Goal: Use online tool/utility: Utilize a website feature to perform a specific function

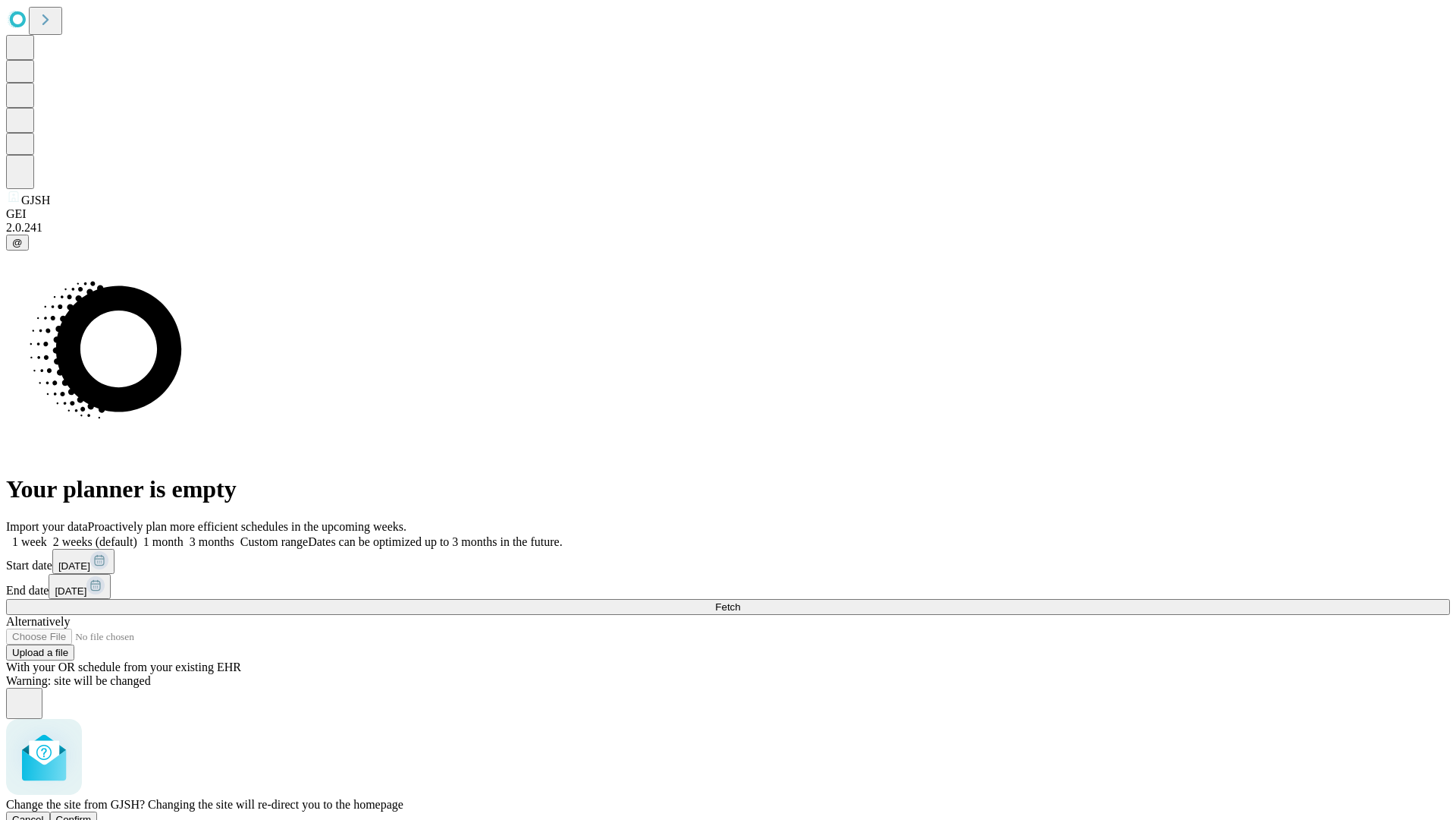
click at [92, 813] on span "Confirm" at bounding box center [73, 819] width 35 height 12
click at [184, 535] on label "1 month" at bounding box center [161, 542] width 46 height 13
click at [740, 601] on span "Fetch" at bounding box center [727, 607] width 25 height 12
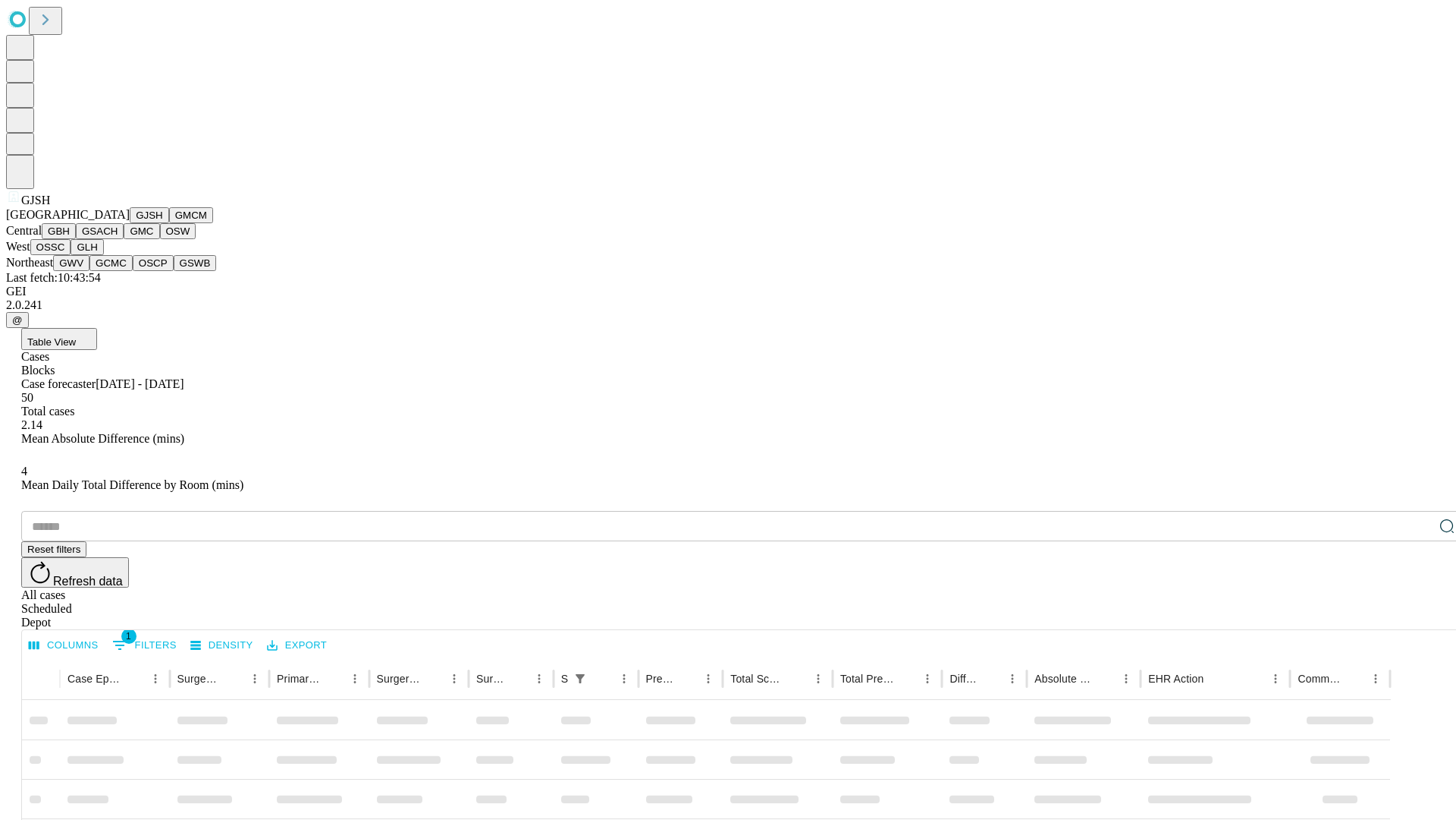
click at [169, 223] on button "GMCM" at bounding box center [190, 214] width 44 height 16
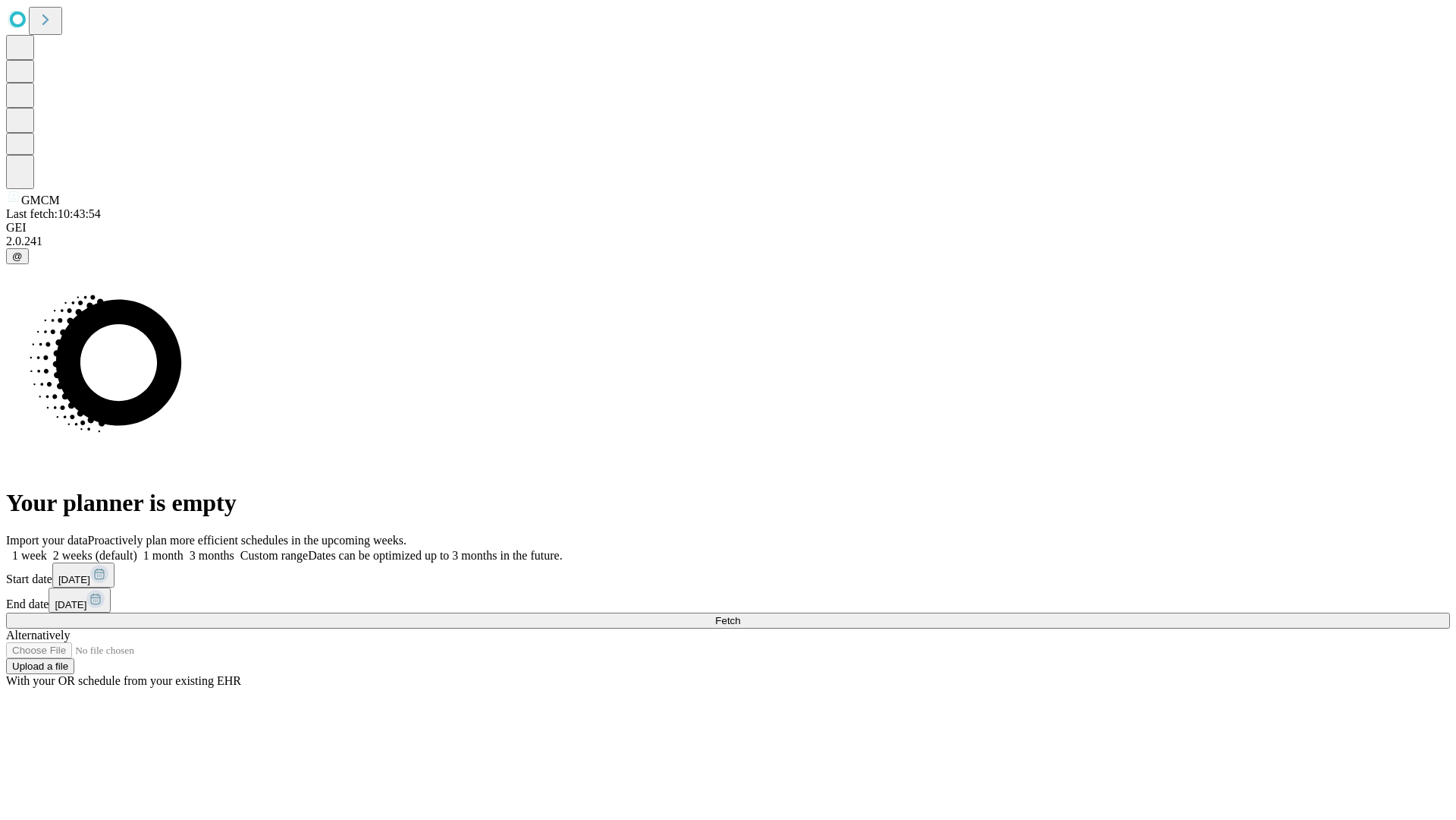
click at [184, 549] on label "1 month" at bounding box center [161, 555] width 46 height 13
click at [740, 615] on span "Fetch" at bounding box center [727, 620] width 25 height 12
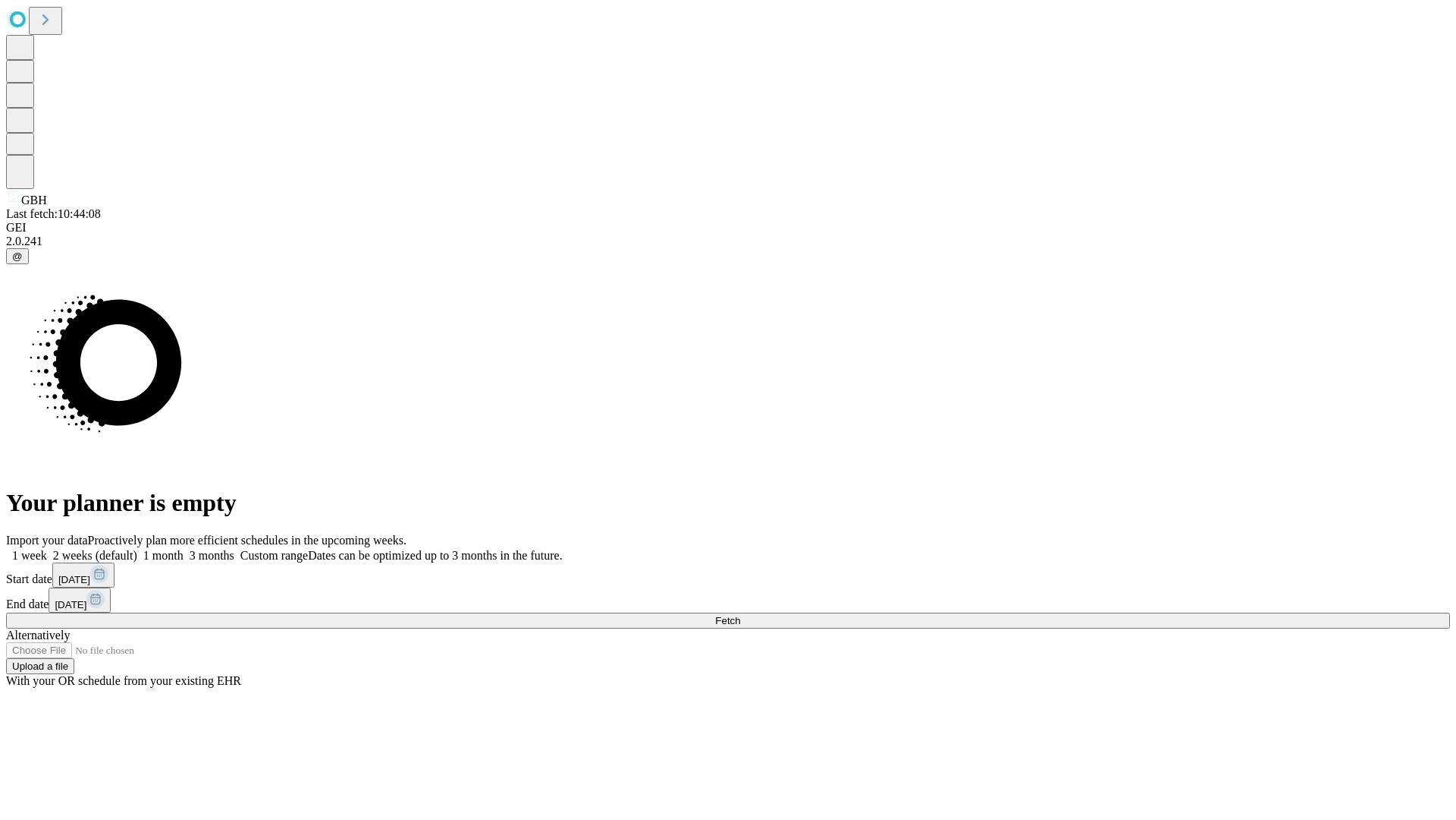
click at [184, 549] on label "1 month" at bounding box center [161, 555] width 46 height 13
click at [740, 615] on span "Fetch" at bounding box center [727, 620] width 25 height 12
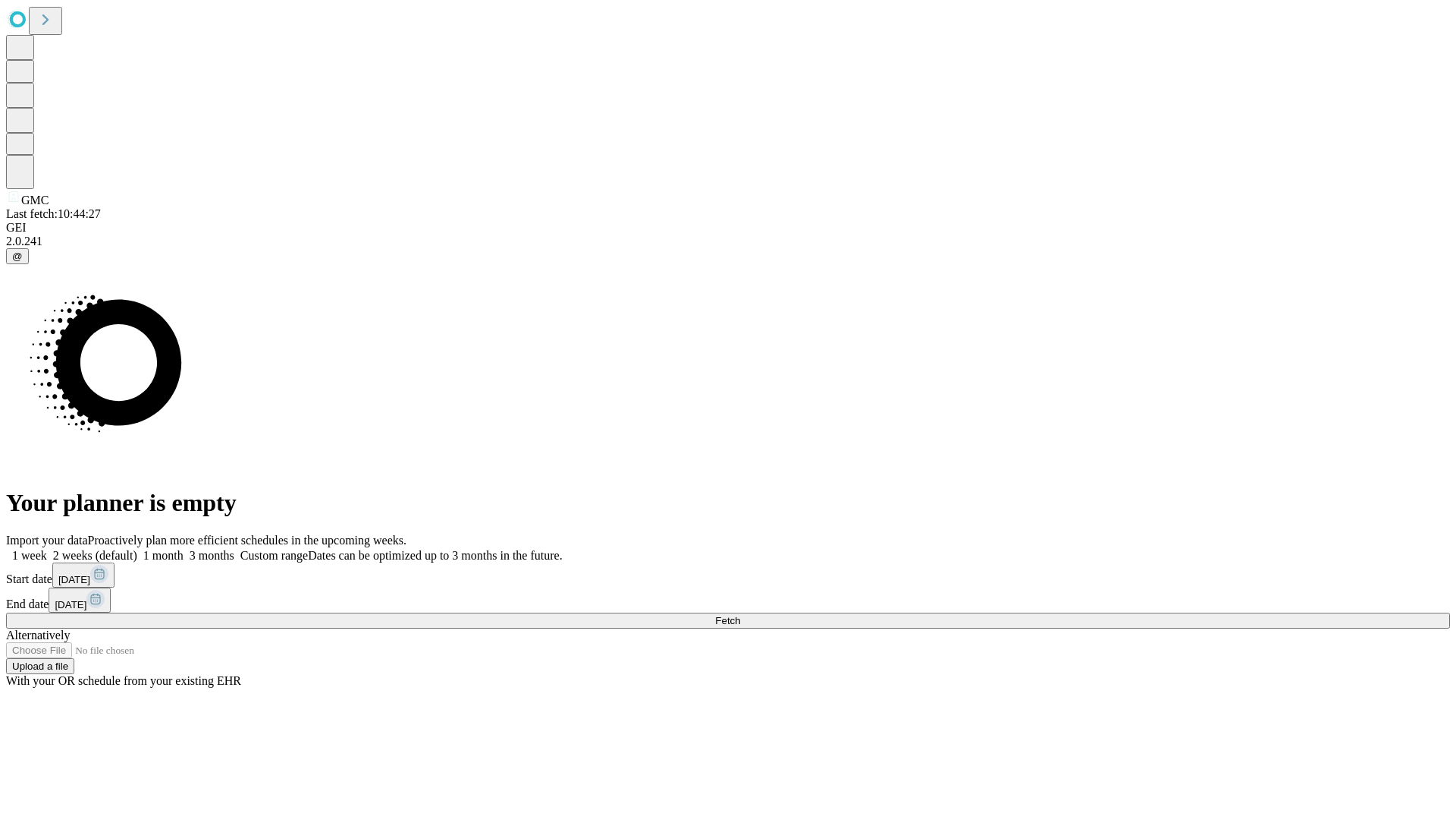
click at [184, 549] on label "1 month" at bounding box center [161, 555] width 46 height 13
click at [740, 615] on span "Fetch" at bounding box center [727, 620] width 25 height 12
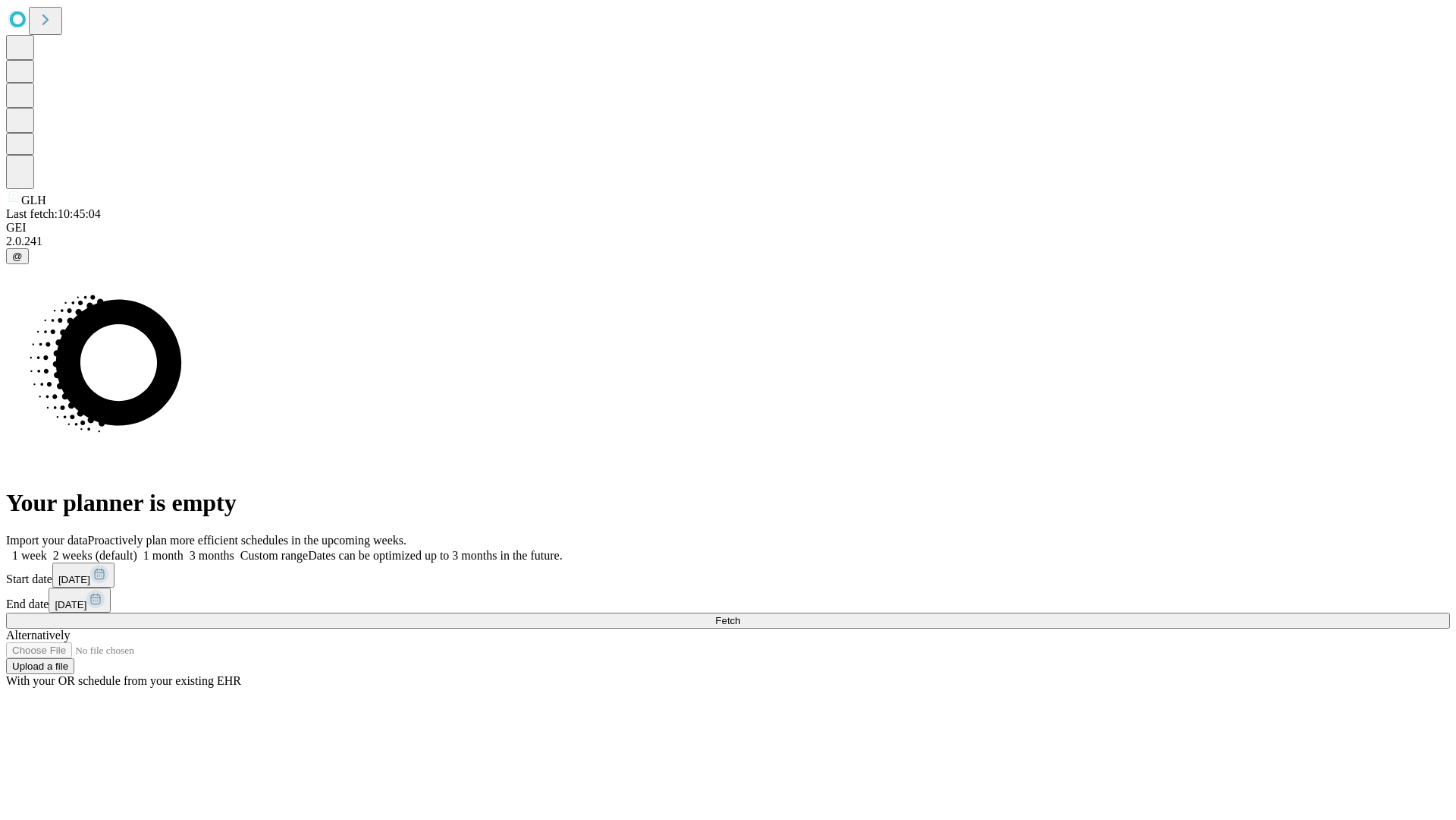
click at [184, 549] on label "1 month" at bounding box center [161, 555] width 46 height 13
click at [740, 615] on span "Fetch" at bounding box center [727, 620] width 25 height 12
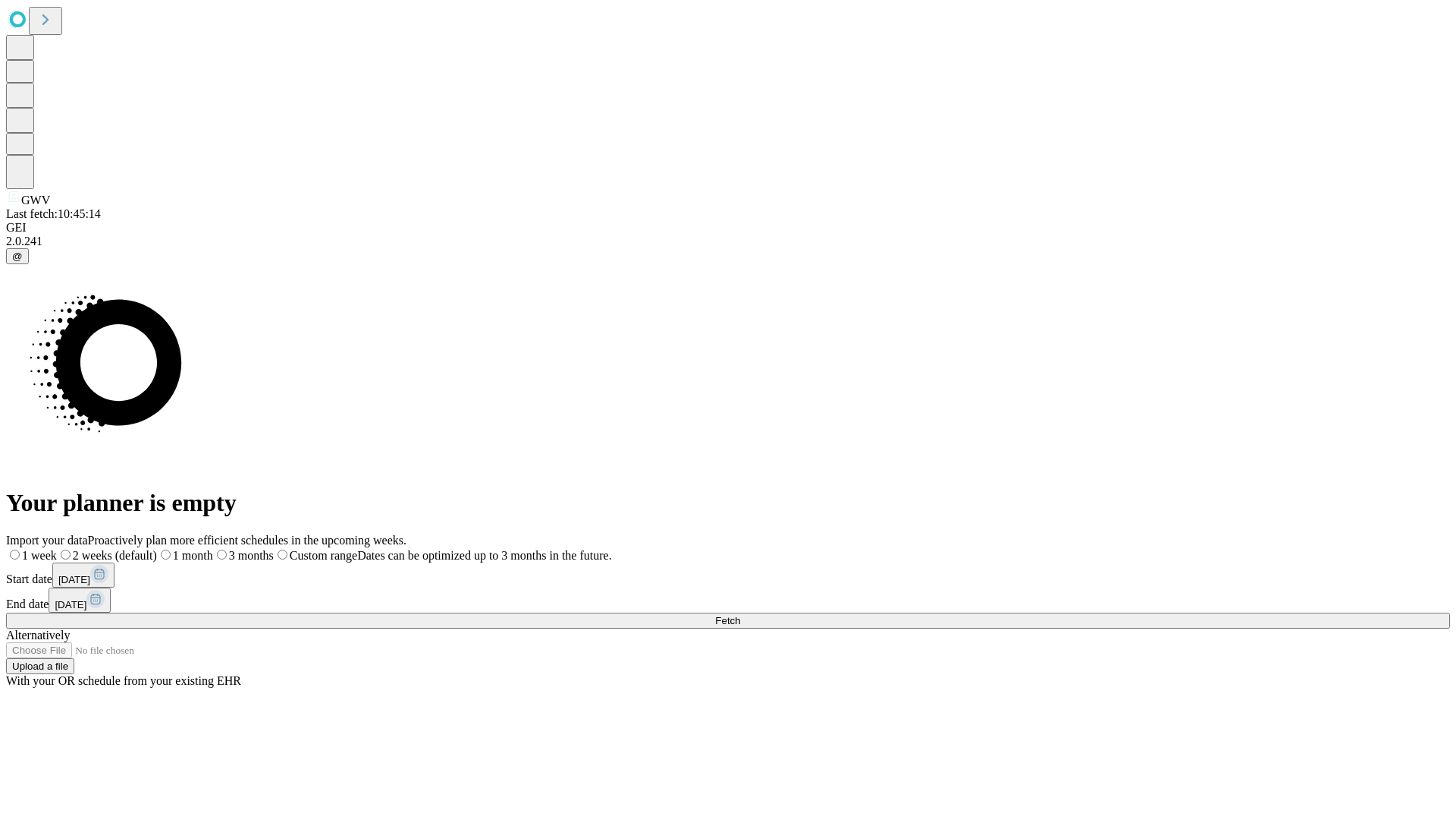
click at [213, 549] on label "1 month" at bounding box center [185, 555] width 56 height 13
click at [740, 615] on span "Fetch" at bounding box center [727, 620] width 25 height 12
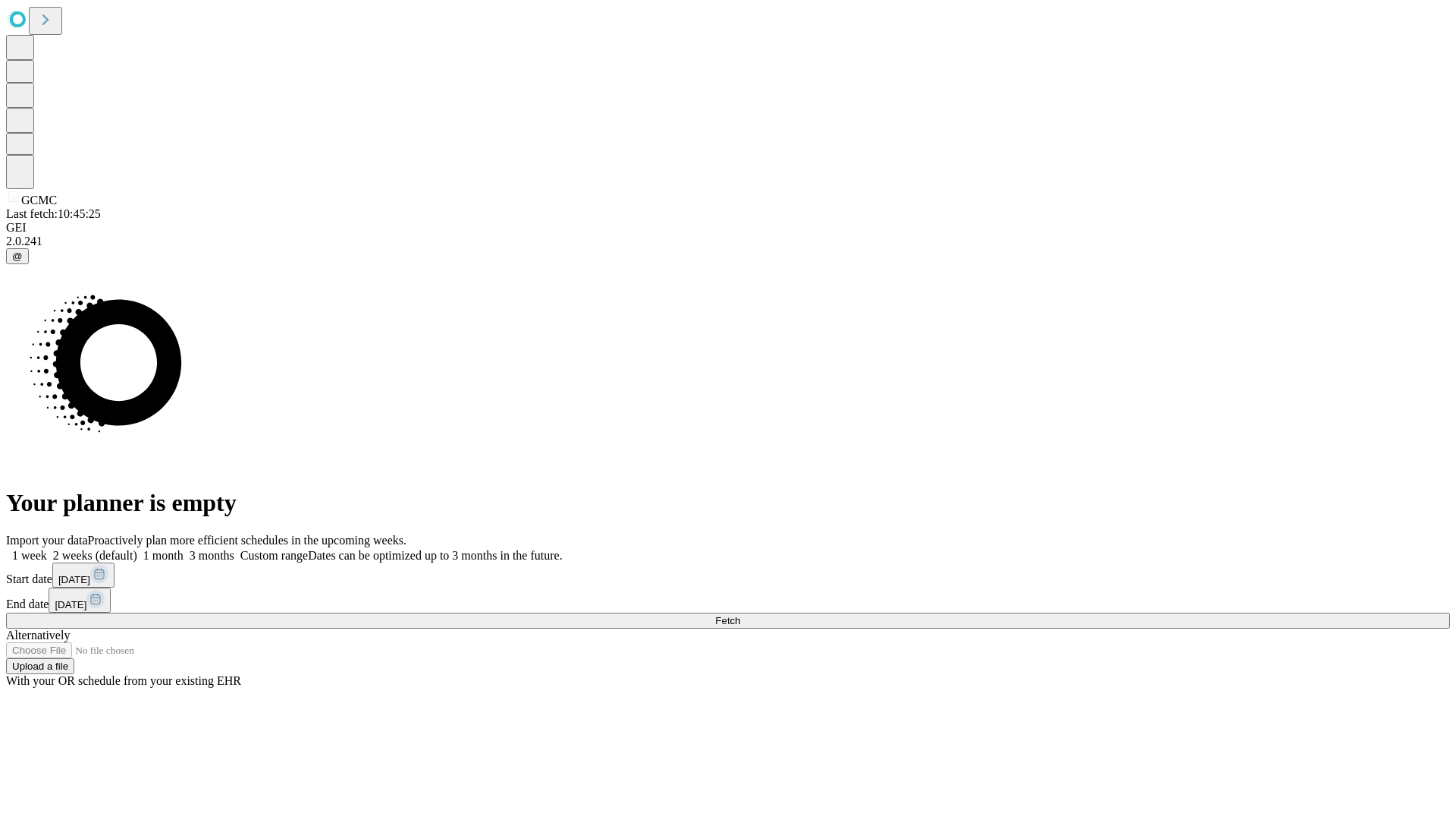
click at [184, 549] on label "1 month" at bounding box center [161, 555] width 46 height 13
click at [740, 615] on span "Fetch" at bounding box center [727, 620] width 25 height 12
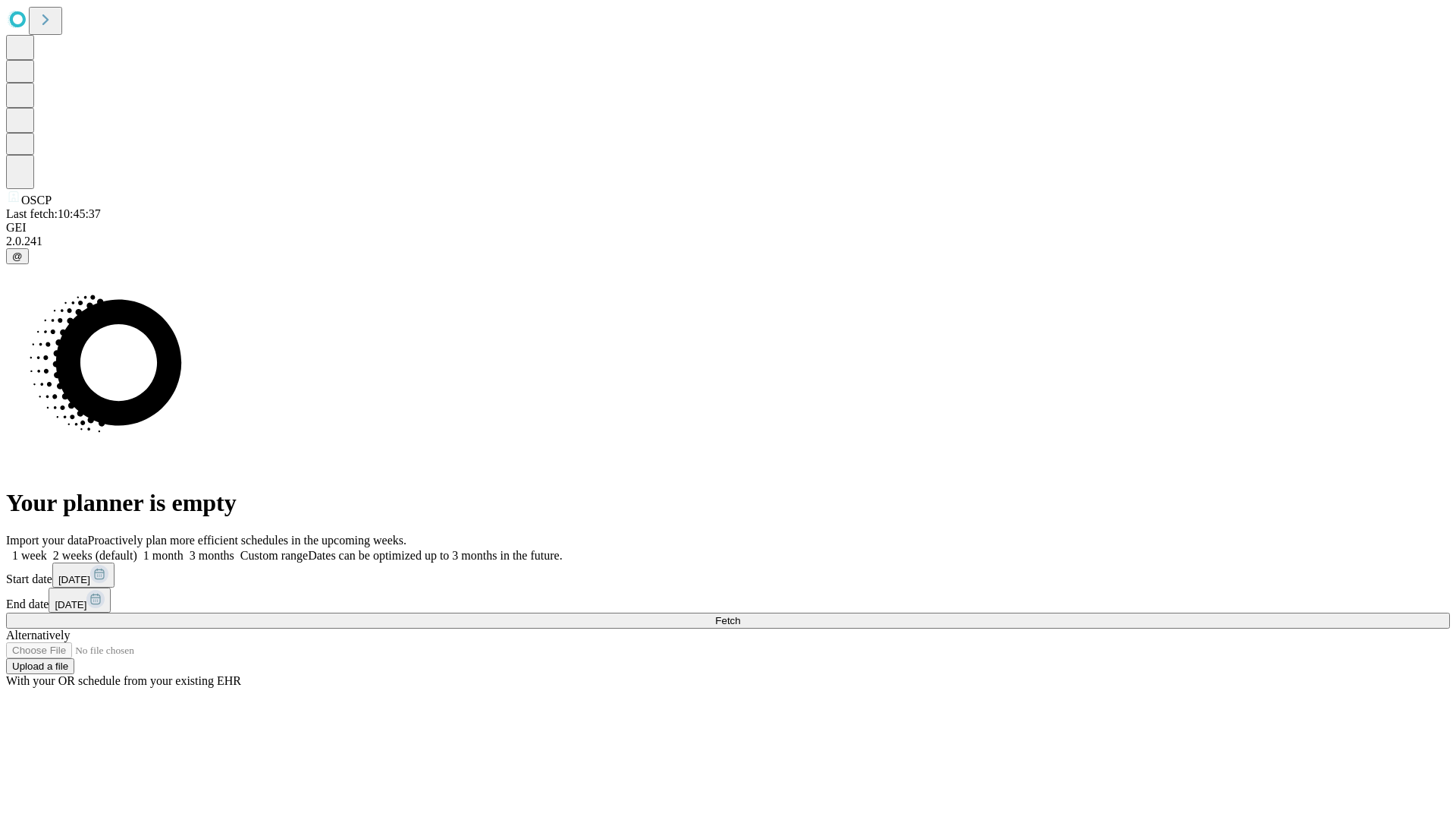
click at [184, 549] on label "1 month" at bounding box center [161, 555] width 46 height 13
click at [740, 615] on span "Fetch" at bounding box center [727, 620] width 25 height 12
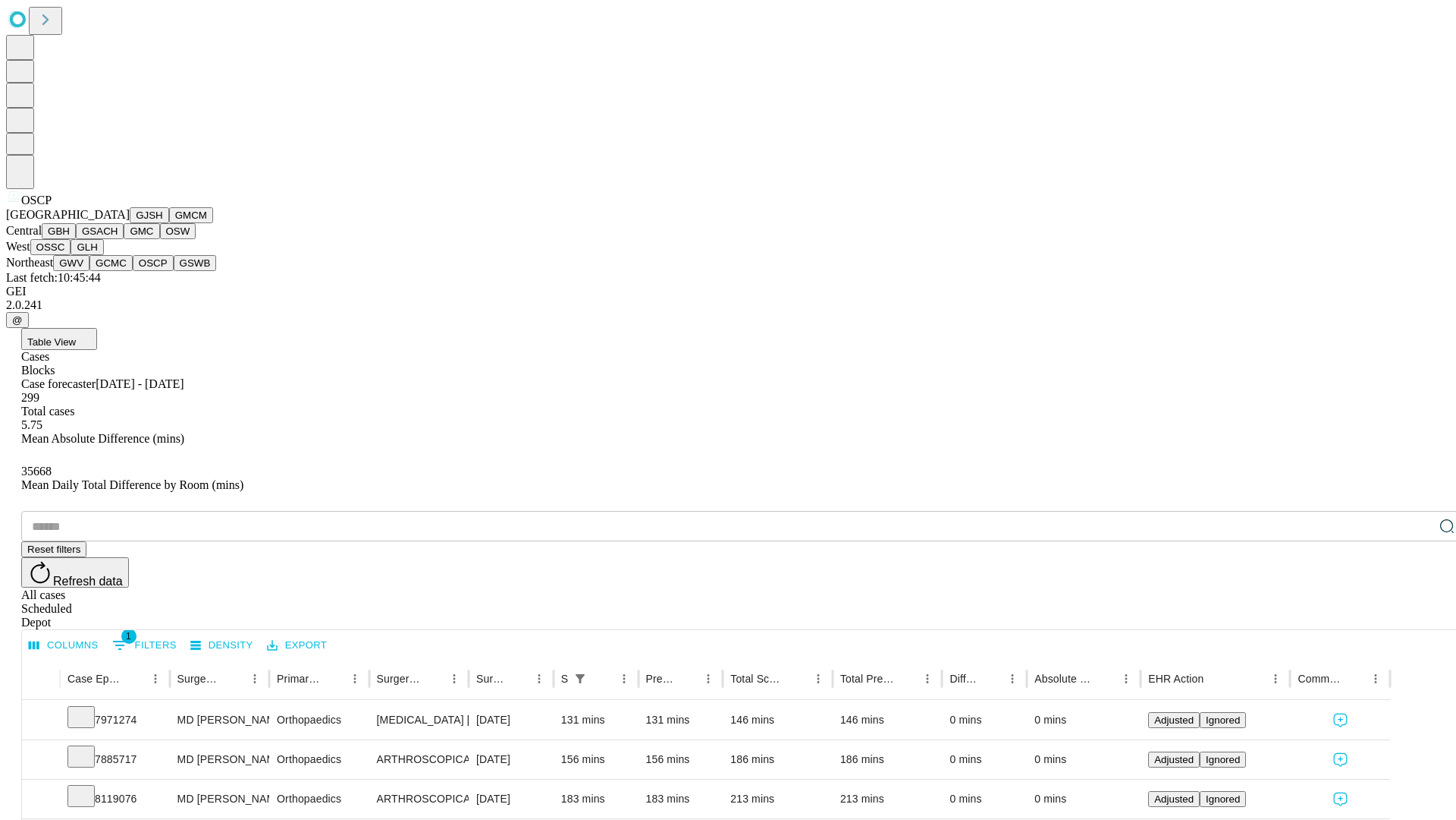
click at [174, 271] on button "GSWB" at bounding box center [195, 262] width 43 height 16
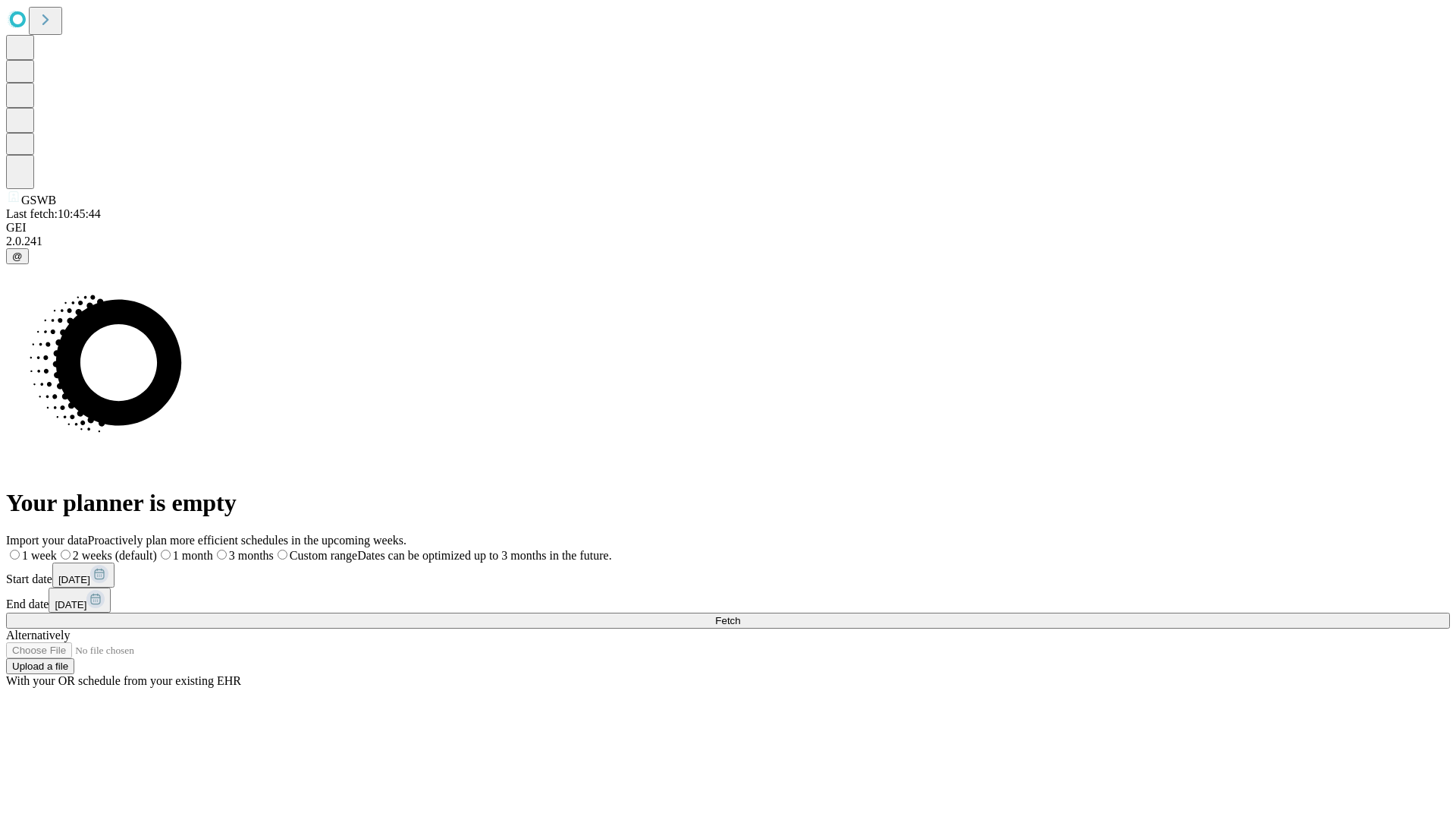
click at [213, 549] on label "1 month" at bounding box center [185, 555] width 56 height 13
click at [740, 615] on span "Fetch" at bounding box center [727, 620] width 25 height 12
